Goal: Task Accomplishment & Management: Manage account settings

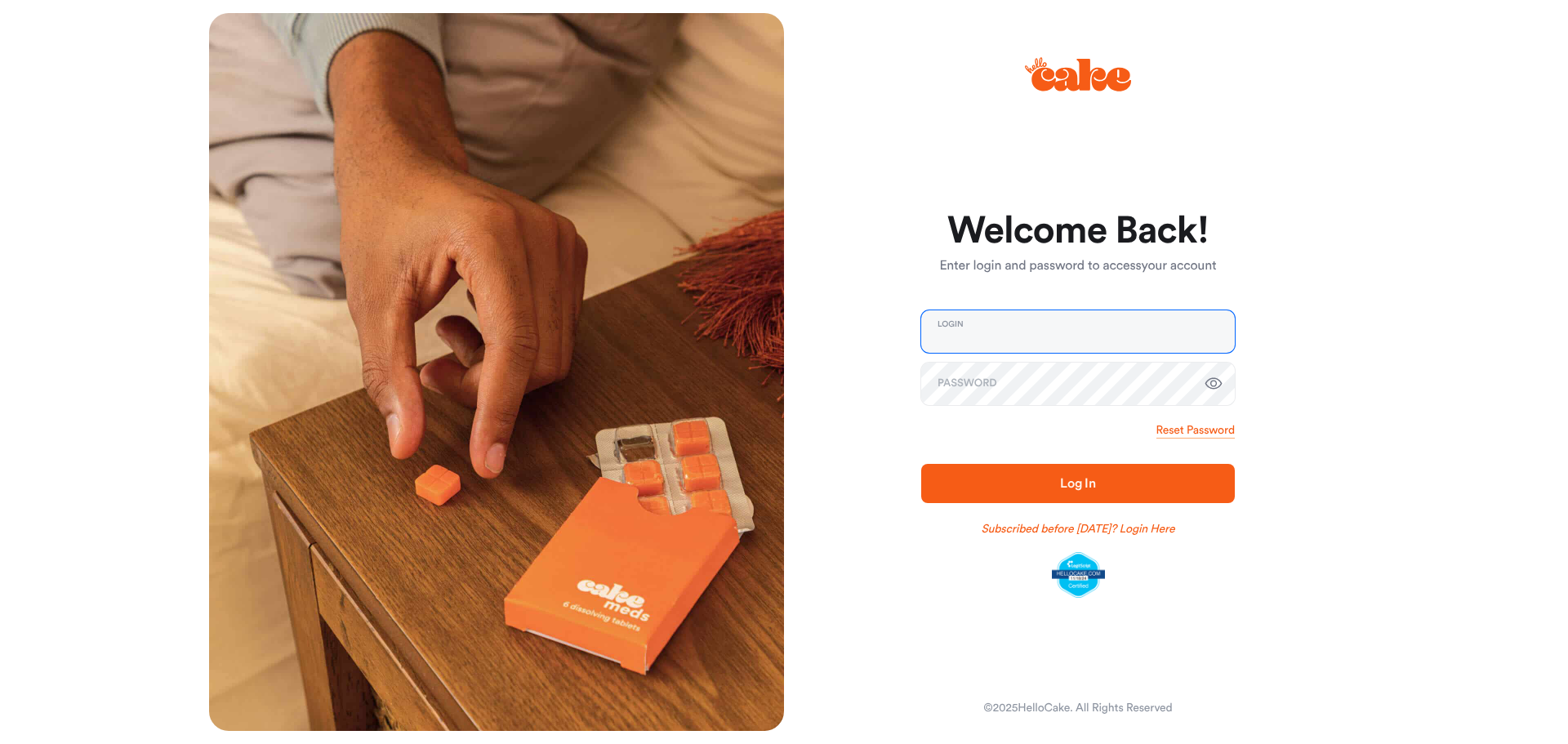
type input "**********"
click at [1066, 471] on button "Log In" at bounding box center [1078, 483] width 314 height 39
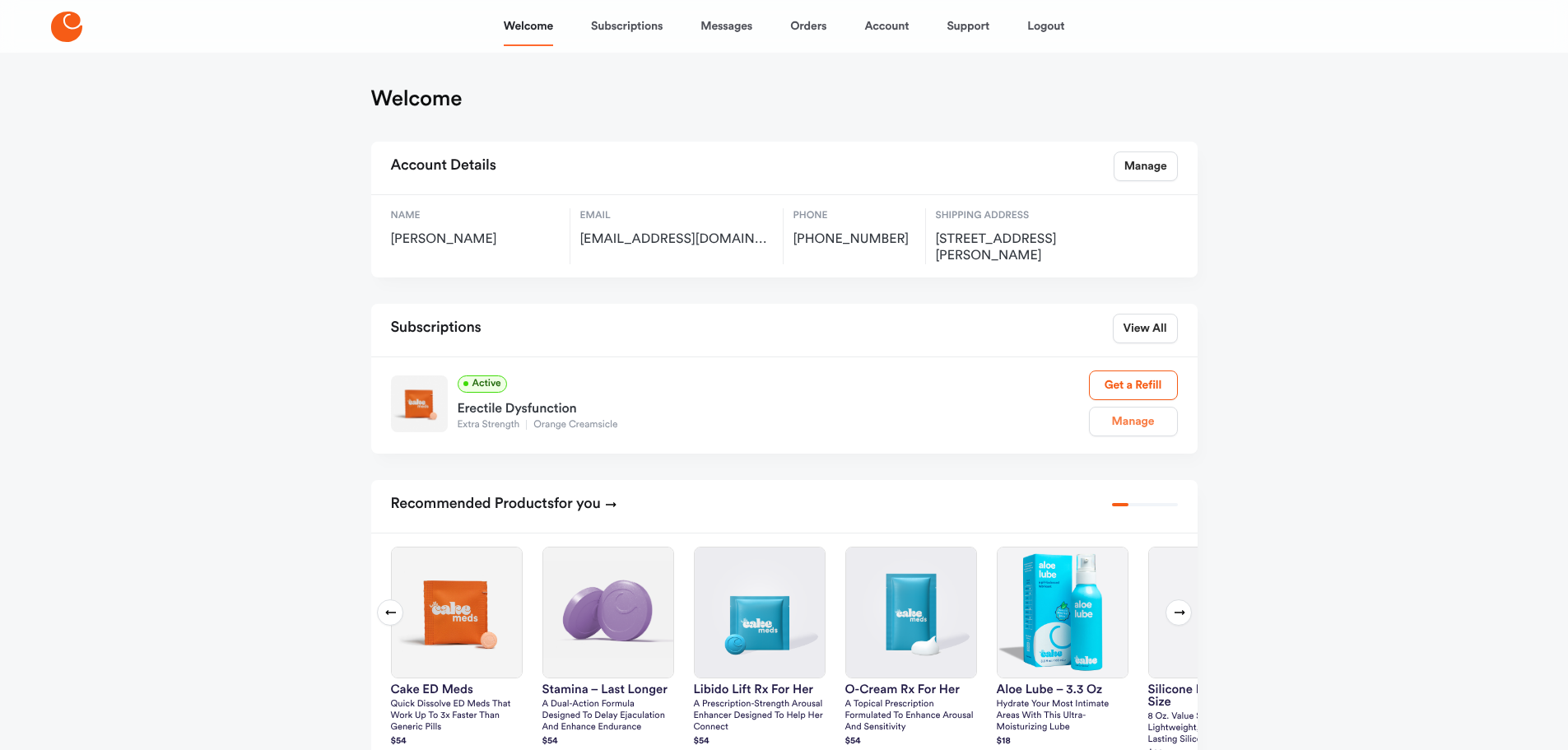
click at [1140, 416] on link "Manage" at bounding box center [1133, 422] width 89 height 29
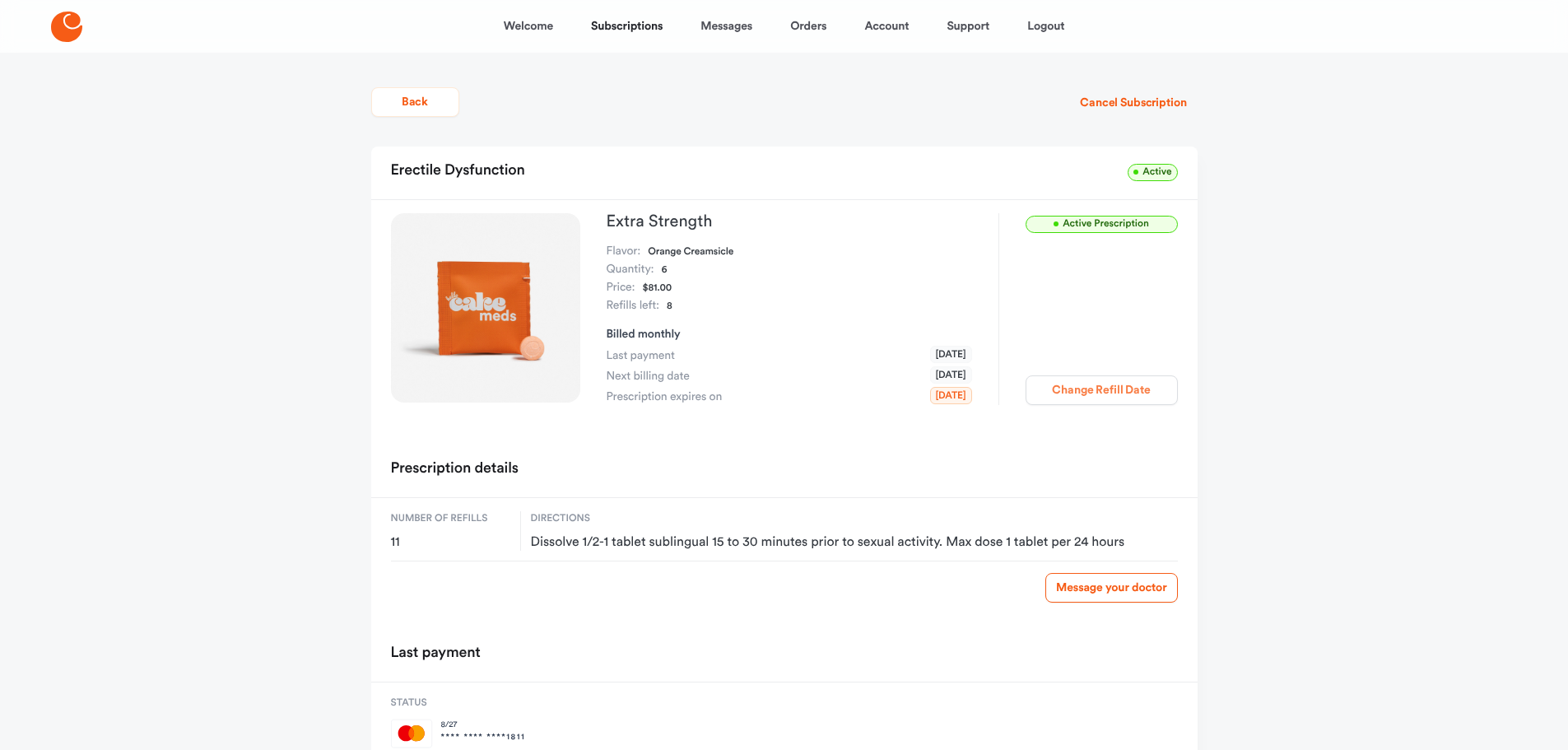
click at [1079, 382] on button "Change Refill Date" at bounding box center [1102, 391] width 153 height 29
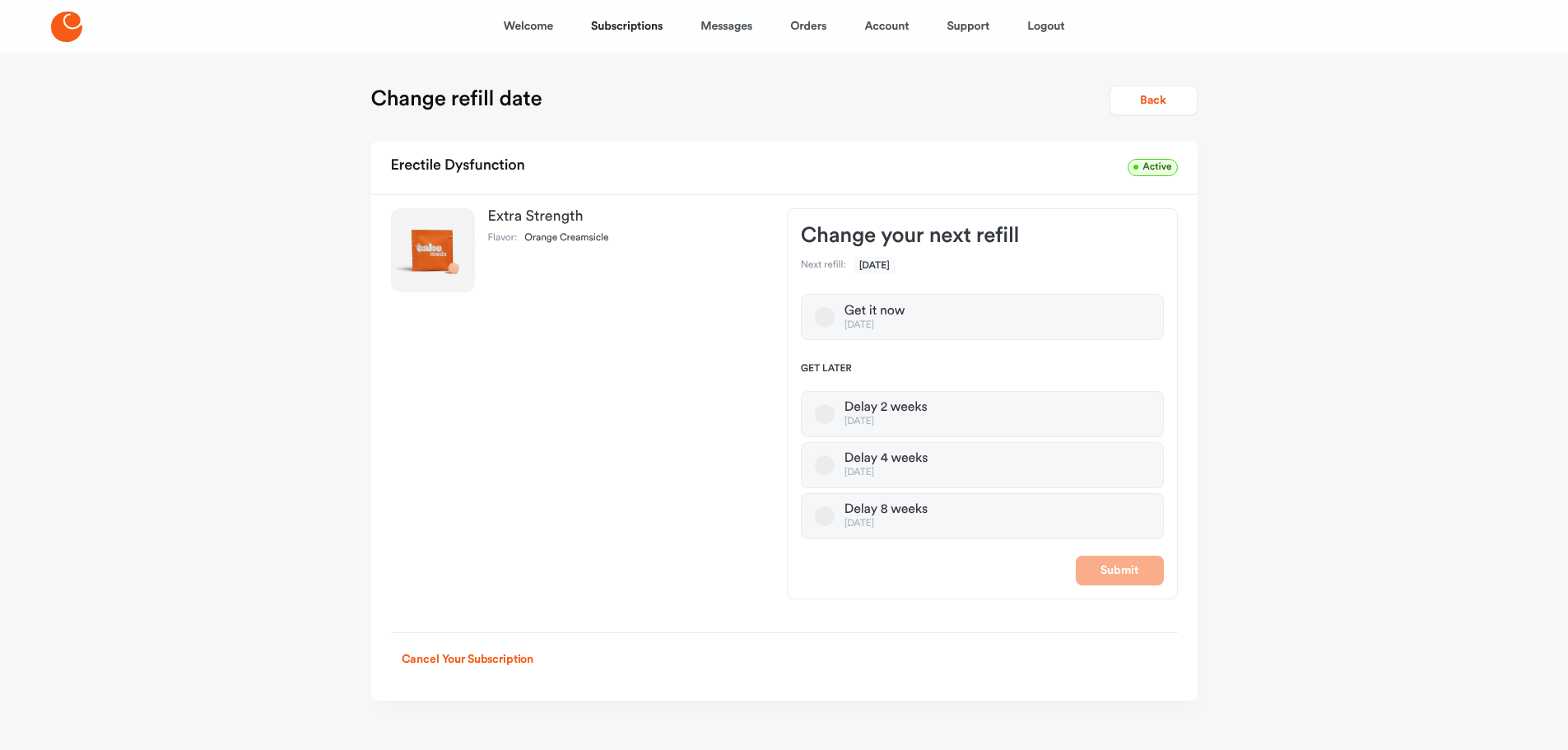
click at [827, 516] on button "Delay 8 weeks [DATE]" at bounding box center [826, 517] width 20 height 20
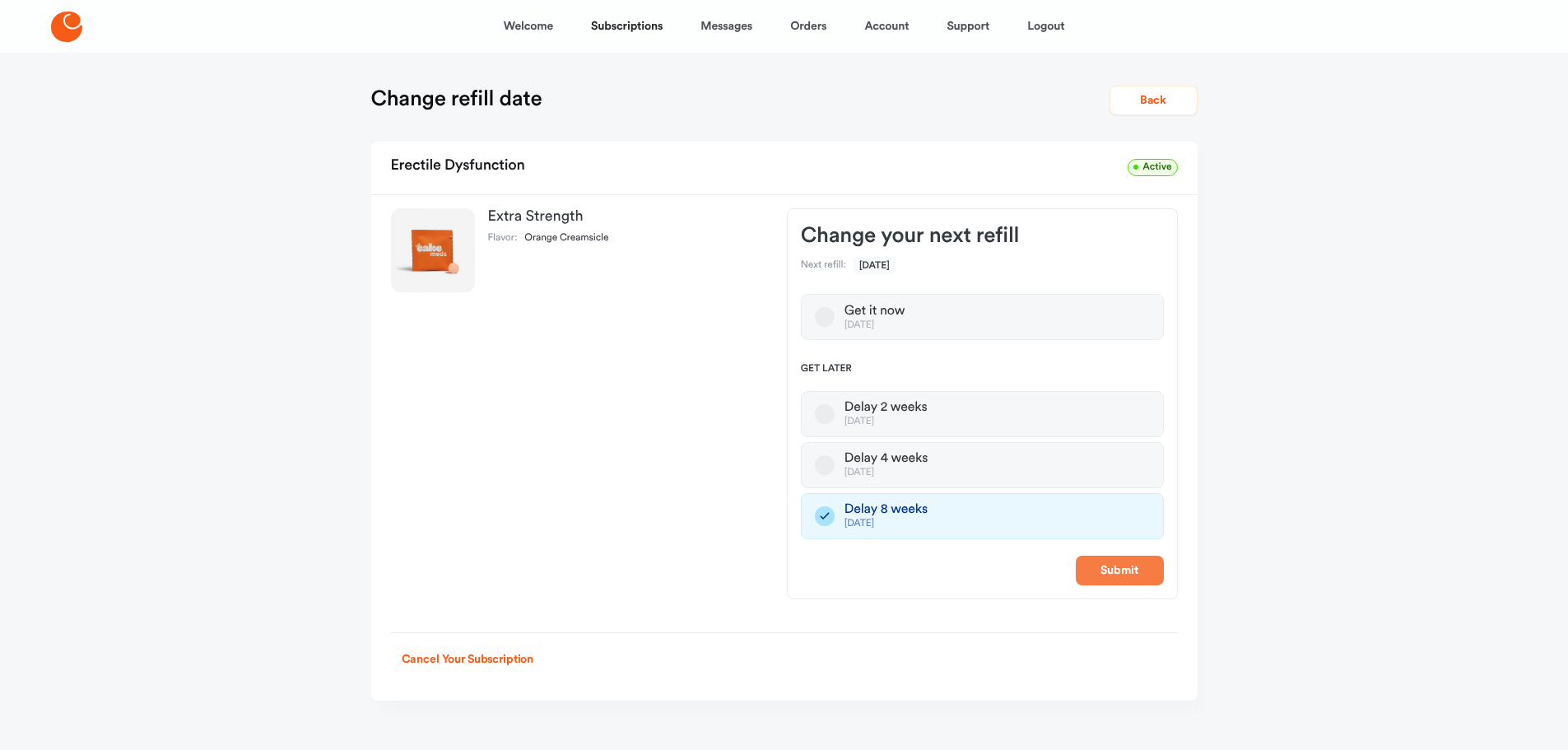
click at [1117, 568] on button "Submit" at bounding box center [1120, 571] width 88 height 29
click at [1117, 568] on div "Submit" at bounding box center [982, 571] width 363 height 29
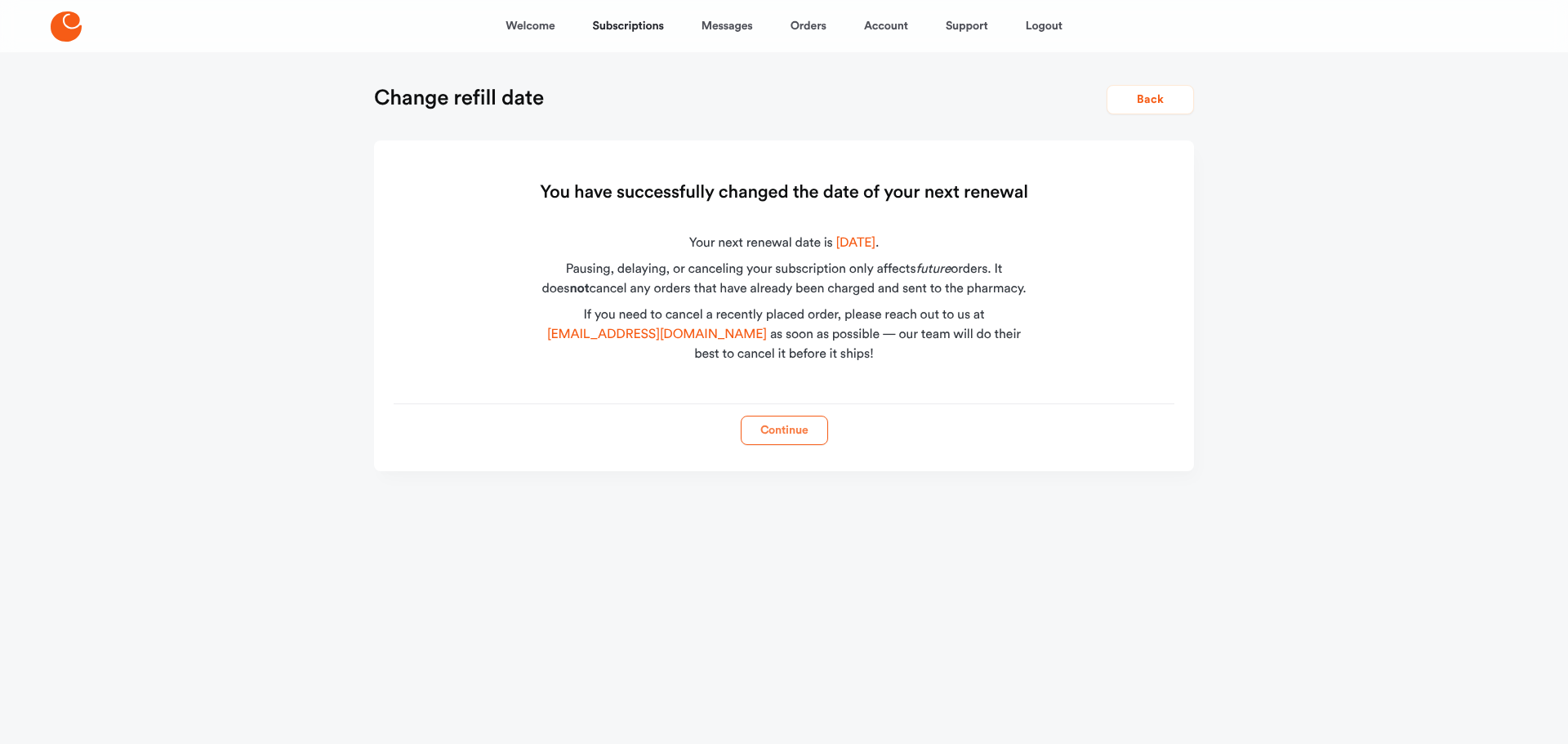
click at [797, 425] on button "Continue" at bounding box center [784, 430] width 87 height 29
